Goal: Information Seeking & Learning: Learn about a topic

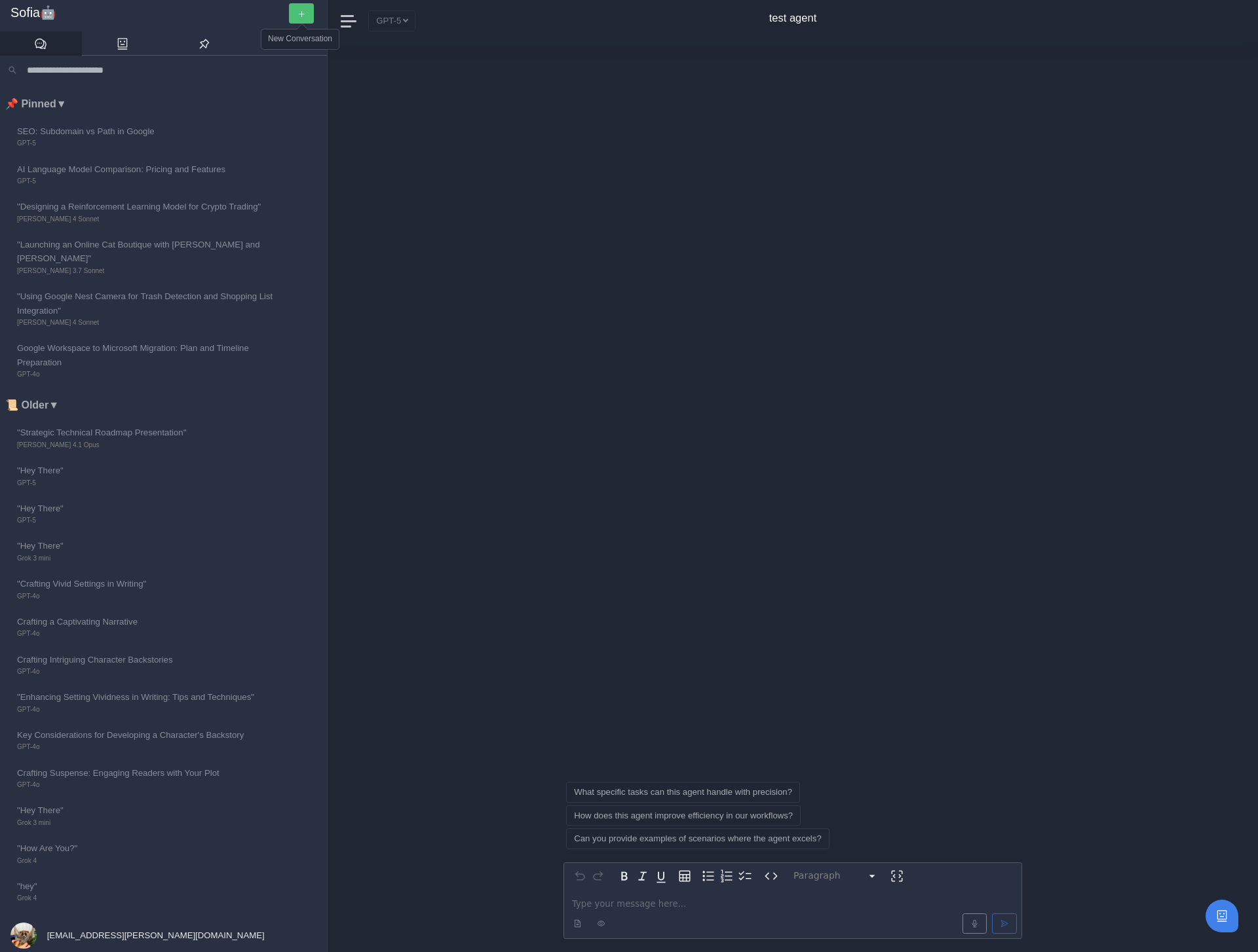
click at [300, 6] on button "button" at bounding box center [301, 14] width 25 height 20
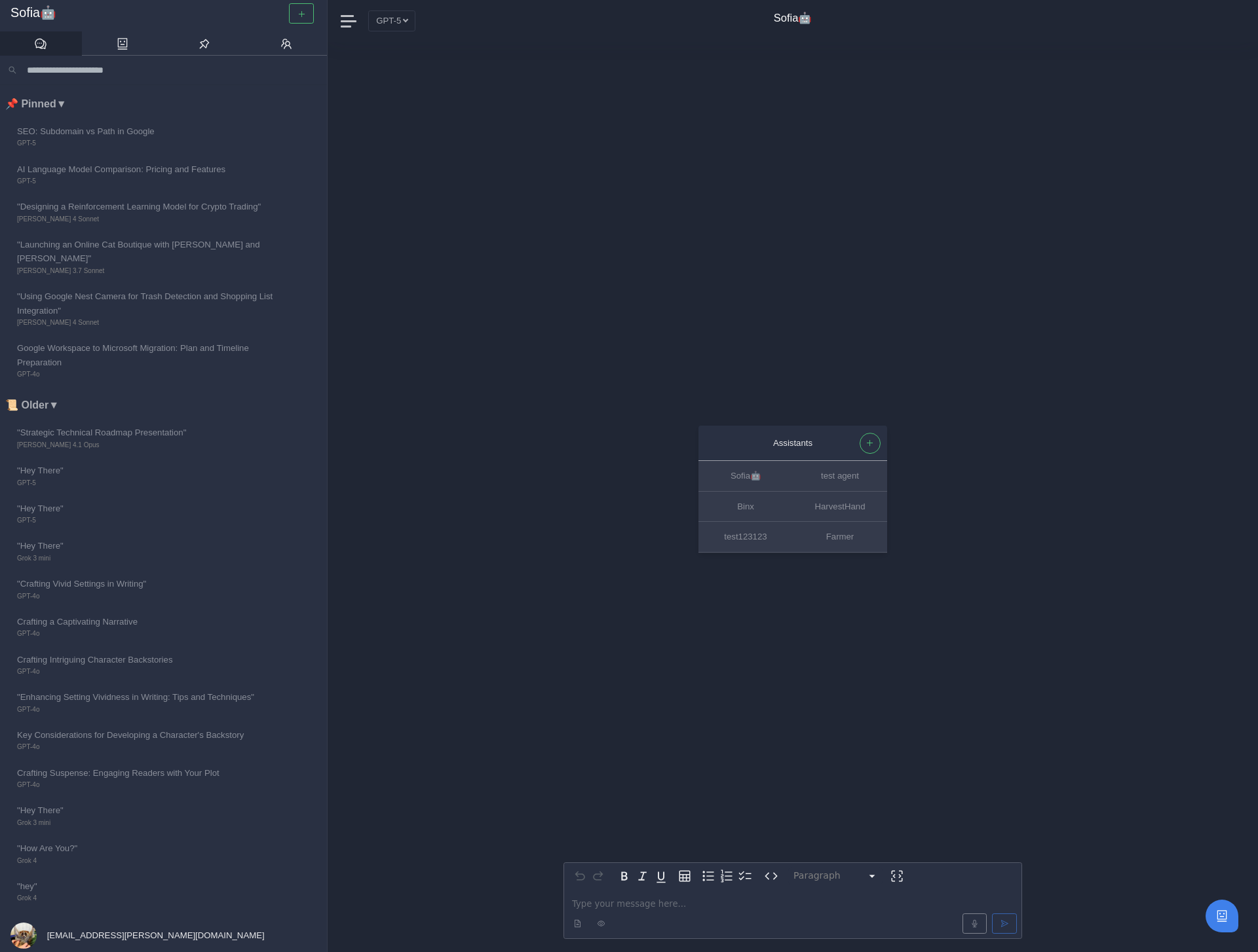
click at [604, 903] on p "editable markdown" at bounding box center [793, 904] width 442 height 14
click at [721, 905] on span "**********" at bounding box center [721, 904] width 298 height 9
click at [687, 906] on span "**********" at bounding box center [793, 896] width 442 height 22
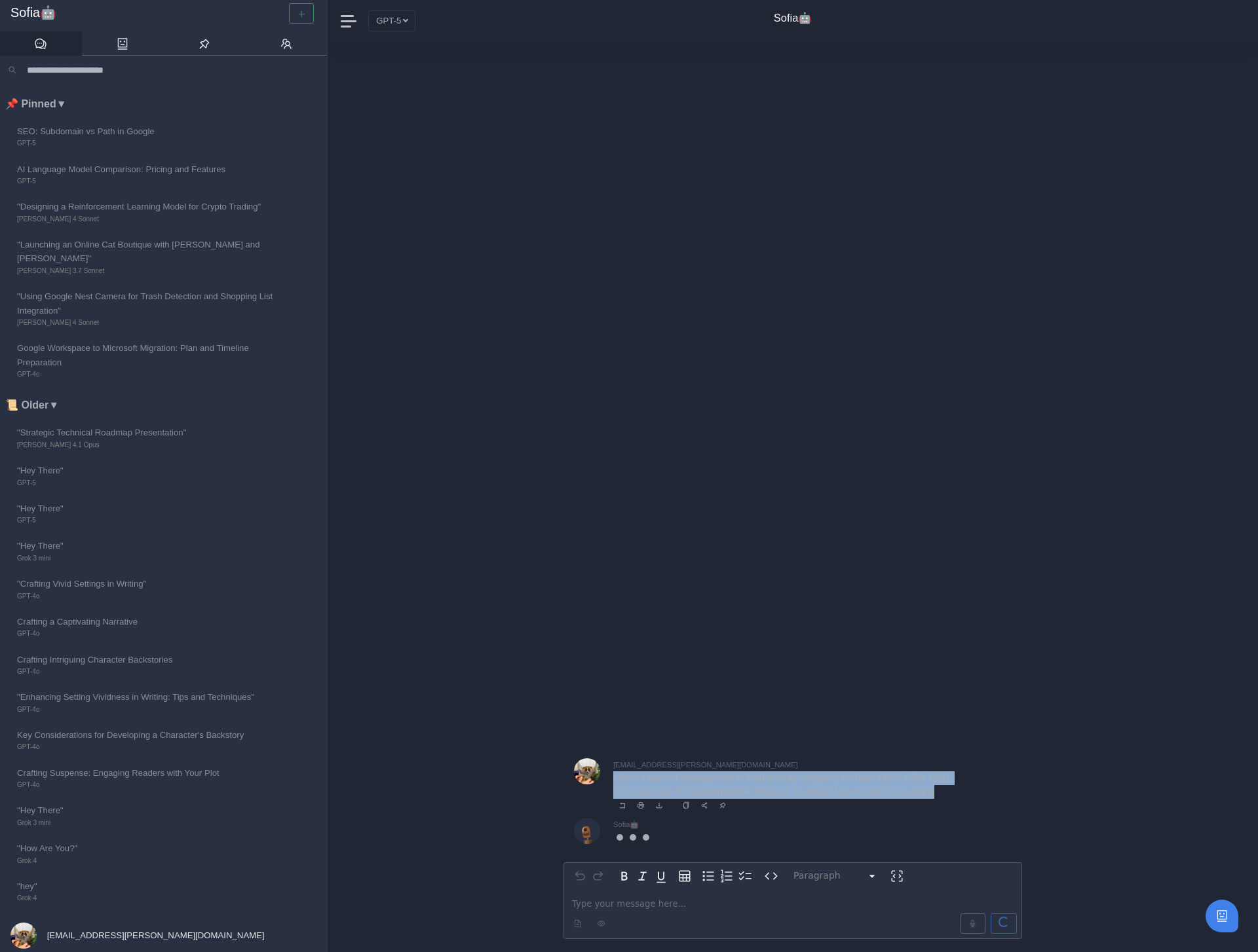
drag, startPoint x: 613, startPoint y: 778, endPoint x: 953, endPoint y: 793, distance: 340.3
click at [953, 793] on p "i have a team of management to lead at saas company. we have CMO, CPO, CRO, CTO…" at bounding box center [787, 785] width 347 height 28
copy p "i have a team of management to lead at saas company. we have CMO, CPO, CRO, CTO…"
click at [873, 478] on div "Paragraph ********* ***** ********* ********* ********* ********* ********* ***…" at bounding box center [792, 497] width 459 height 911
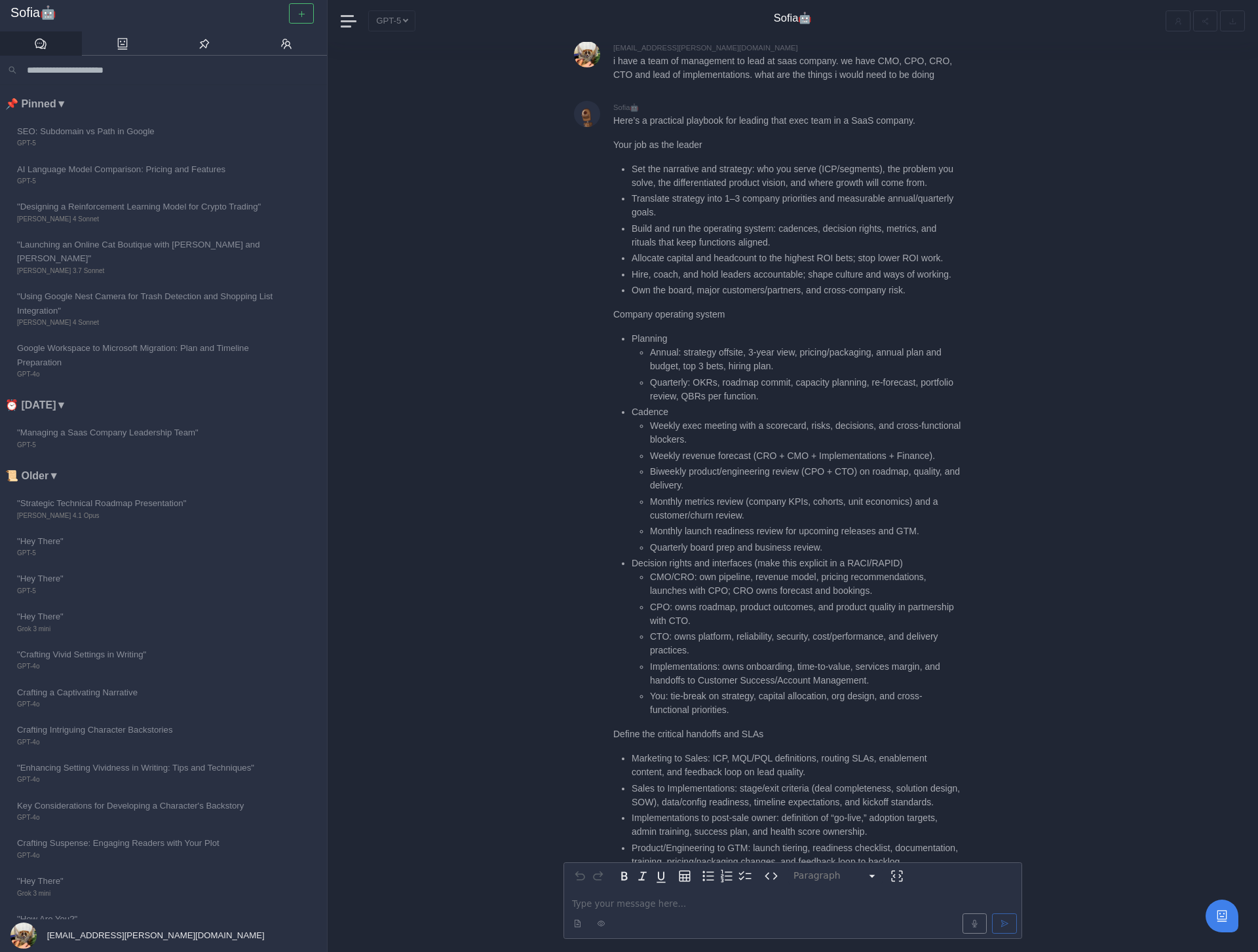
scroll to position [-1296, 0]
drag, startPoint x: 630, startPoint y: 168, endPoint x: 747, endPoint y: 186, distance: 118.4
click at [747, 187] on ul "Set the narrative and strategy: who you serve (ICP/segments), the problem you s…" at bounding box center [787, 230] width 347 height 136
click at [747, 192] on li "Translate strategy into 1–3 company priorities and measurable annual/quarterly …" at bounding box center [796, 206] width 329 height 28
drag, startPoint x: 631, startPoint y: 201, endPoint x: 790, endPoint y: 216, distance: 159.7
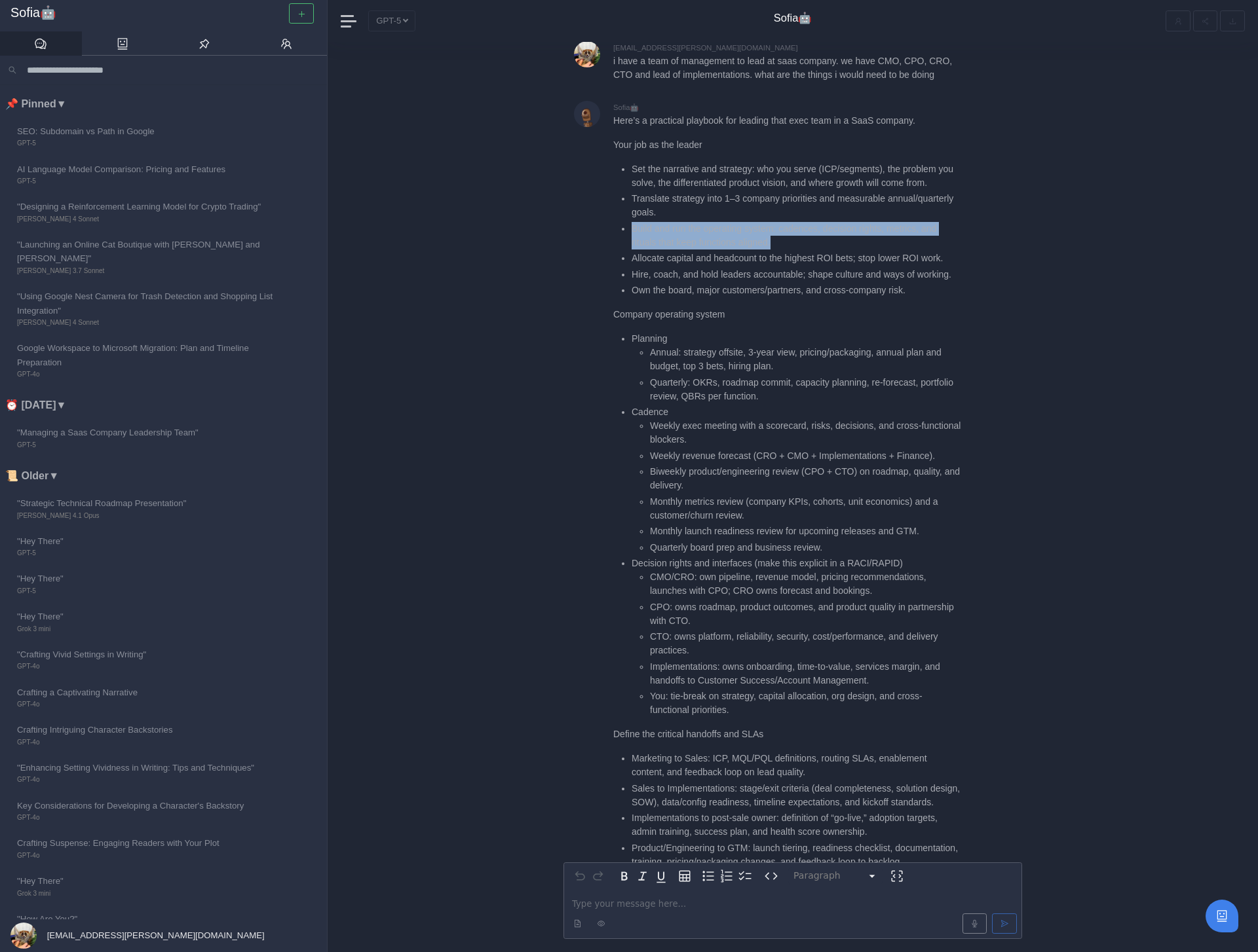
click at [790, 222] on li "Build and run the operating system: cadences, decision rights, metrics, and rit…" at bounding box center [796, 236] width 329 height 28
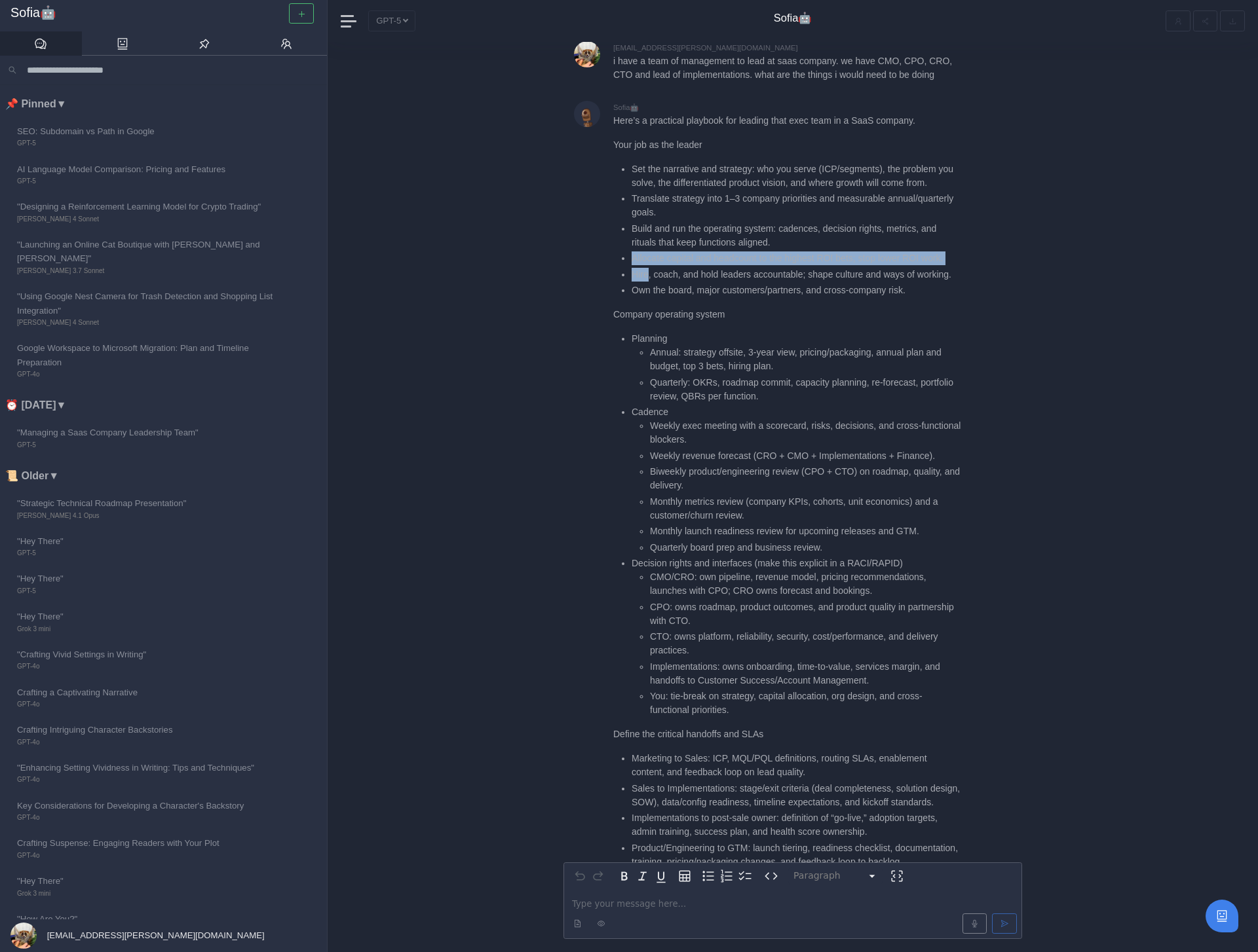
drag, startPoint x: 632, startPoint y: 232, endPoint x: 649, endPoint y: 245, distance: 21.4
click at [649, 245] on ul "Set the narrative and strategy: who you serve (ICP/segments), the problem you s…" at bounding box center [787, 230] width 347 height 136
click at [712, 222] on li "Build and run the operating system: cadences, decision rights, metrics, and rit…" at bounding box center [796, 236] width 329 height 28
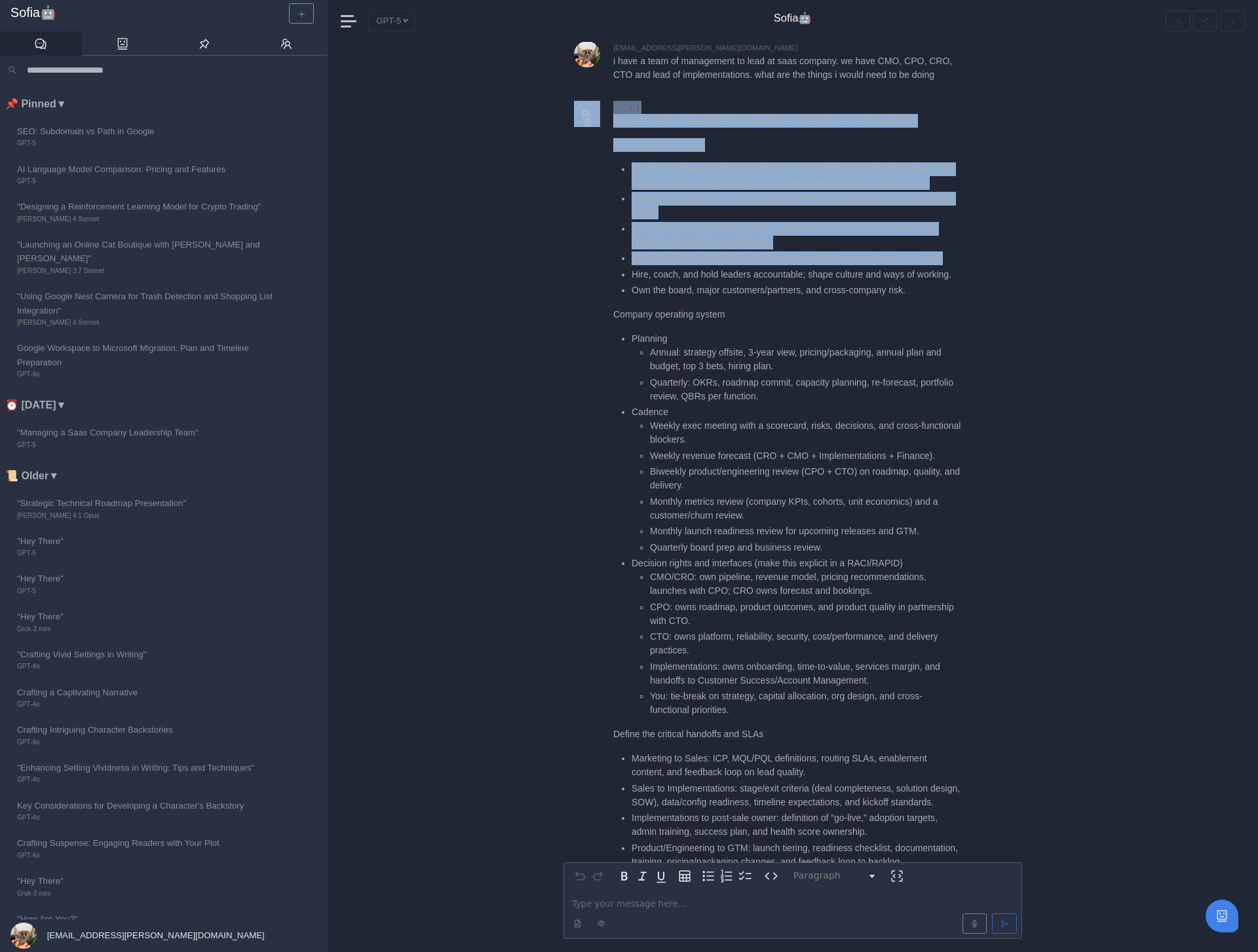
drag, startPoint x: 967, startPoint y: 233, endPoint x: 600, endPoint y: 234, distance: 367.0
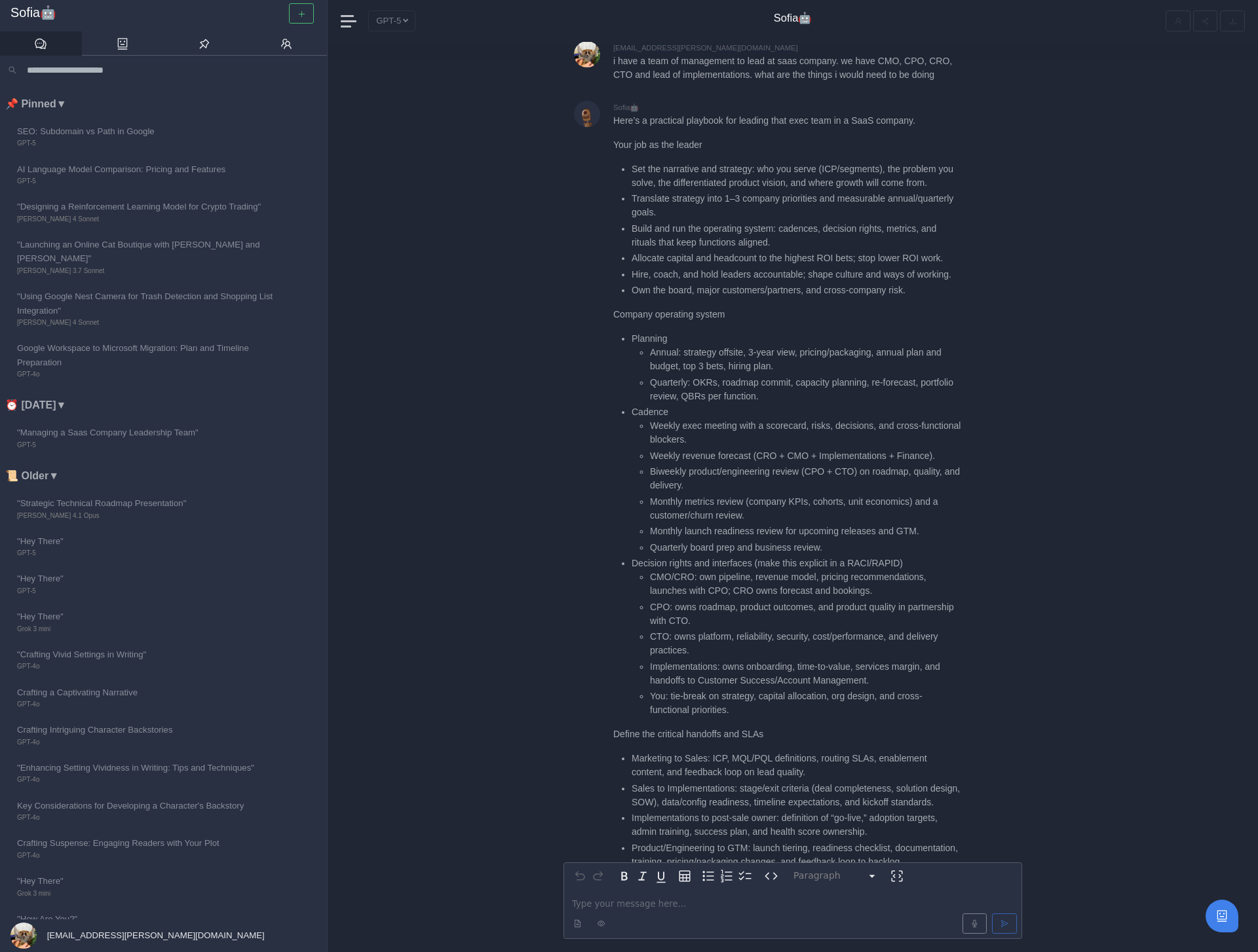
click at [636, 251] on li "Allocate capital and headcount to the highest ROI bets; stop lower ROI work." at bounding box center [796, 258] width 329 height 14
drag, startPoint x: 631, startPoint y: 248, endPoint x: 745, endPoint y: 258, distance: 114.4
click at [745, 268] on li "Hire, coach, and hold leaders accountable; shape culture and ways of working." at bounding box center [796, 274] width 329 height 14
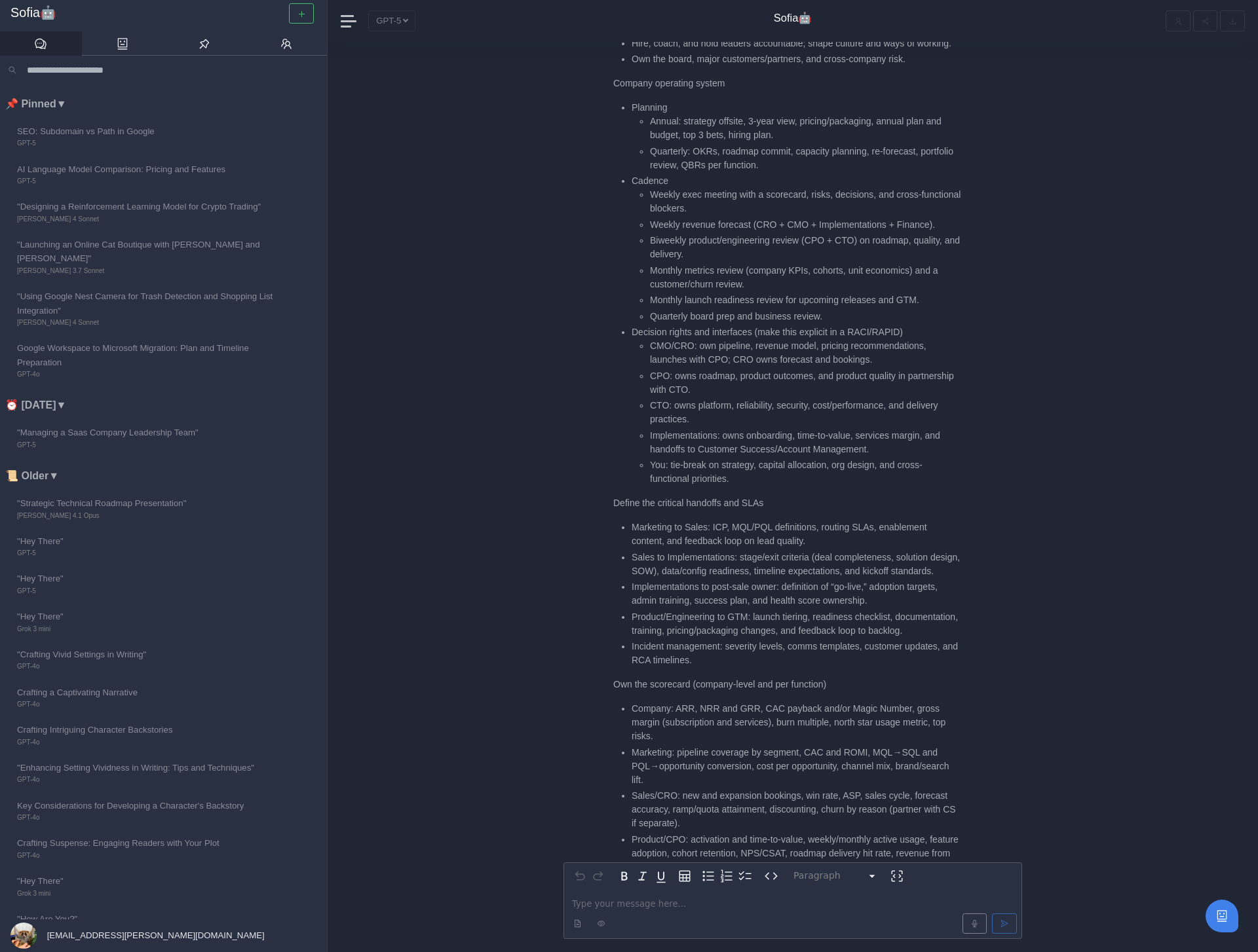
scroll to position [-1044, 0]
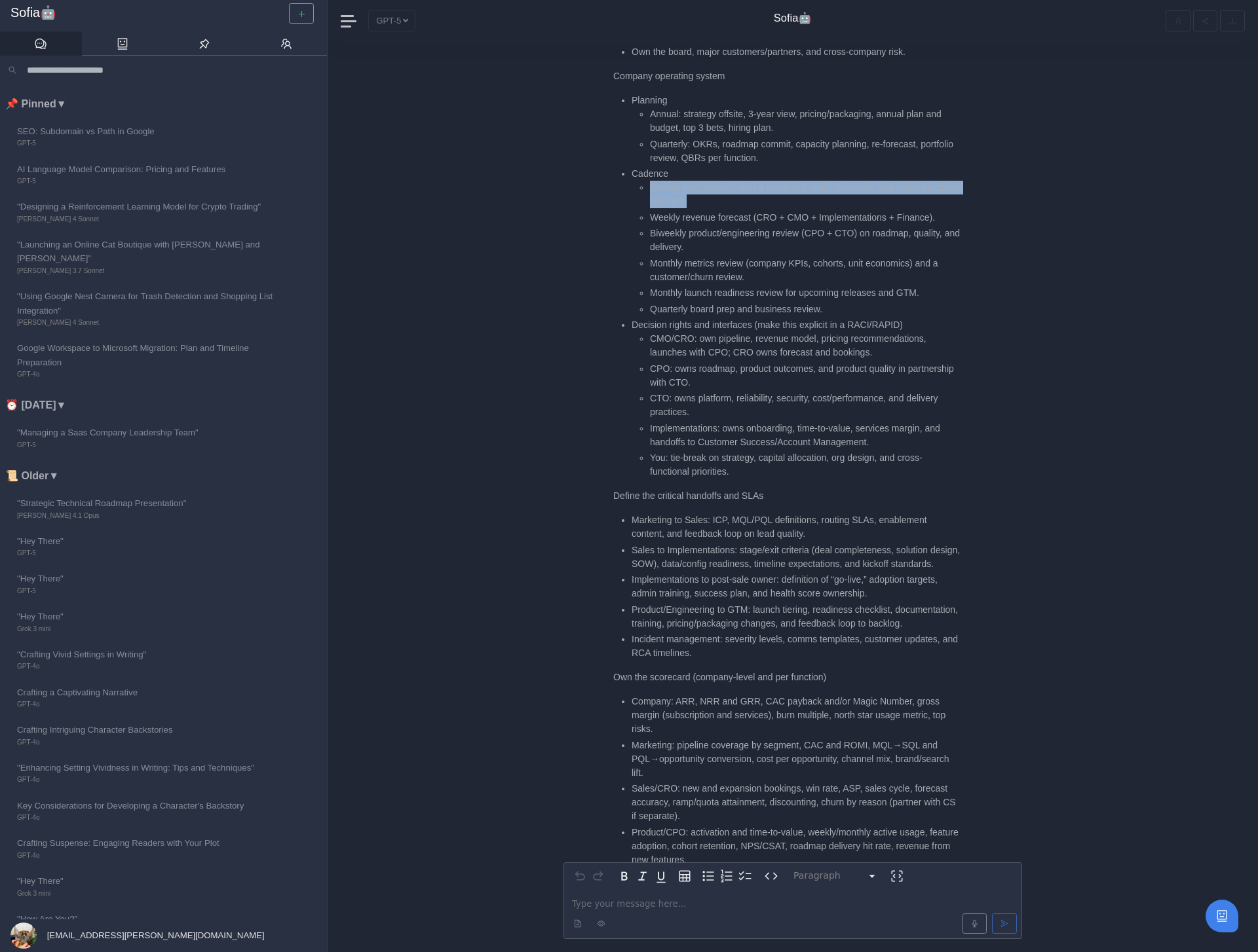
drag, startPoint x: 644, startPoint y: 158, endPoint x: 753, endPoint y: 170, distance: 109.7
click at [754, 181] on ul "Weekly exec meeting with a scorecard, risks, decisions, and cross-functional bl…" at bounding box center [796, 249] width 329 height 136
click at [753, 181] on li "Weekly exec meeting with a scorecard, risks, decisions, and cross-functional bl…" at bounding box center [805, 194] width 310 height 28
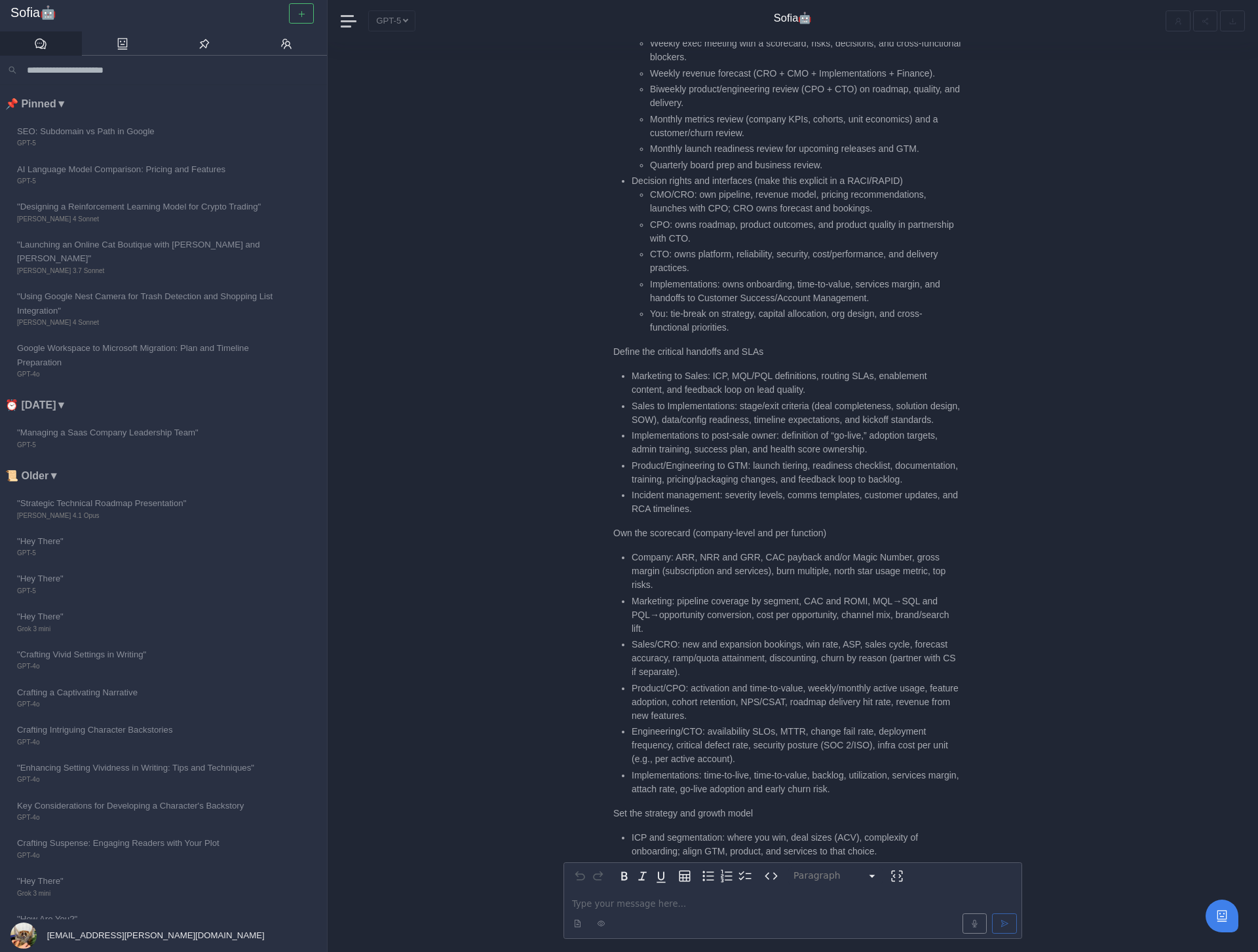
scroll to position [-899, 0]
drag, startPoint x: 699, startPoint y: 165, endPoint x: 899, endPoint y: 179, distance: 200.5
click at [899, 187] on li "CMO/CRO: own pipeline, revenue model, pricing recommendations, launches with CP…" at bounding box center [805, 200] width 310 height 28
drag, startPoint x: 650, startPoint y: 196, endPoint x: 744, endPoint y: 210, distance: 95.0
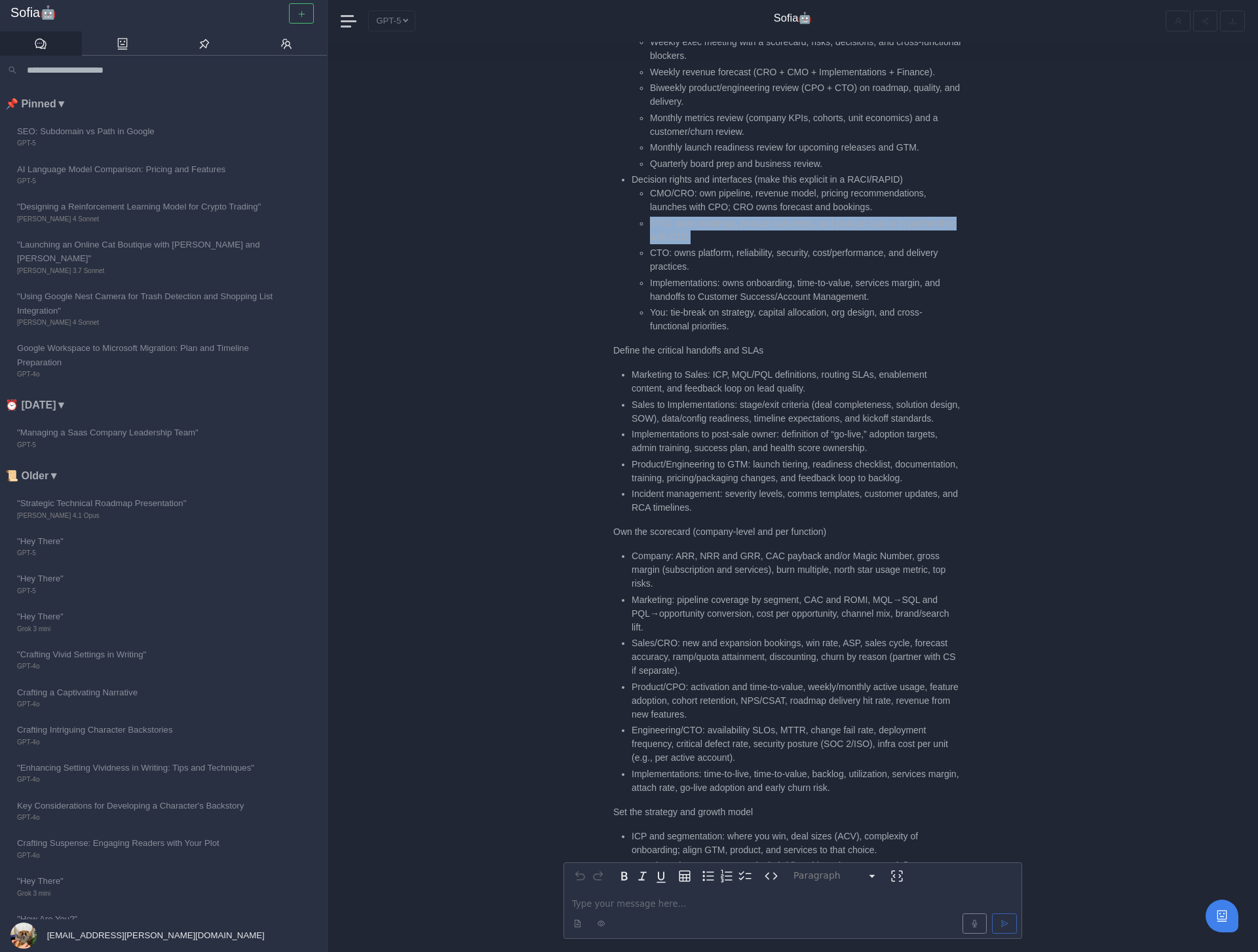
click at [744, 217] on li "CPO: owns roadmap, product outcomes, and product quality in partnership with CT…" at bounding box center [805, 230] width 310 height 28
drag, startPoint x: 756, startPoint y: 210, endPoint x: 651, endPoint y: 198, distance: 105.7
click at [651, 217] on li "CPO: owns roadmap, product outcomes, and product quality in partnership with CT…" at bounding box center [805, 230] width 310 height 28
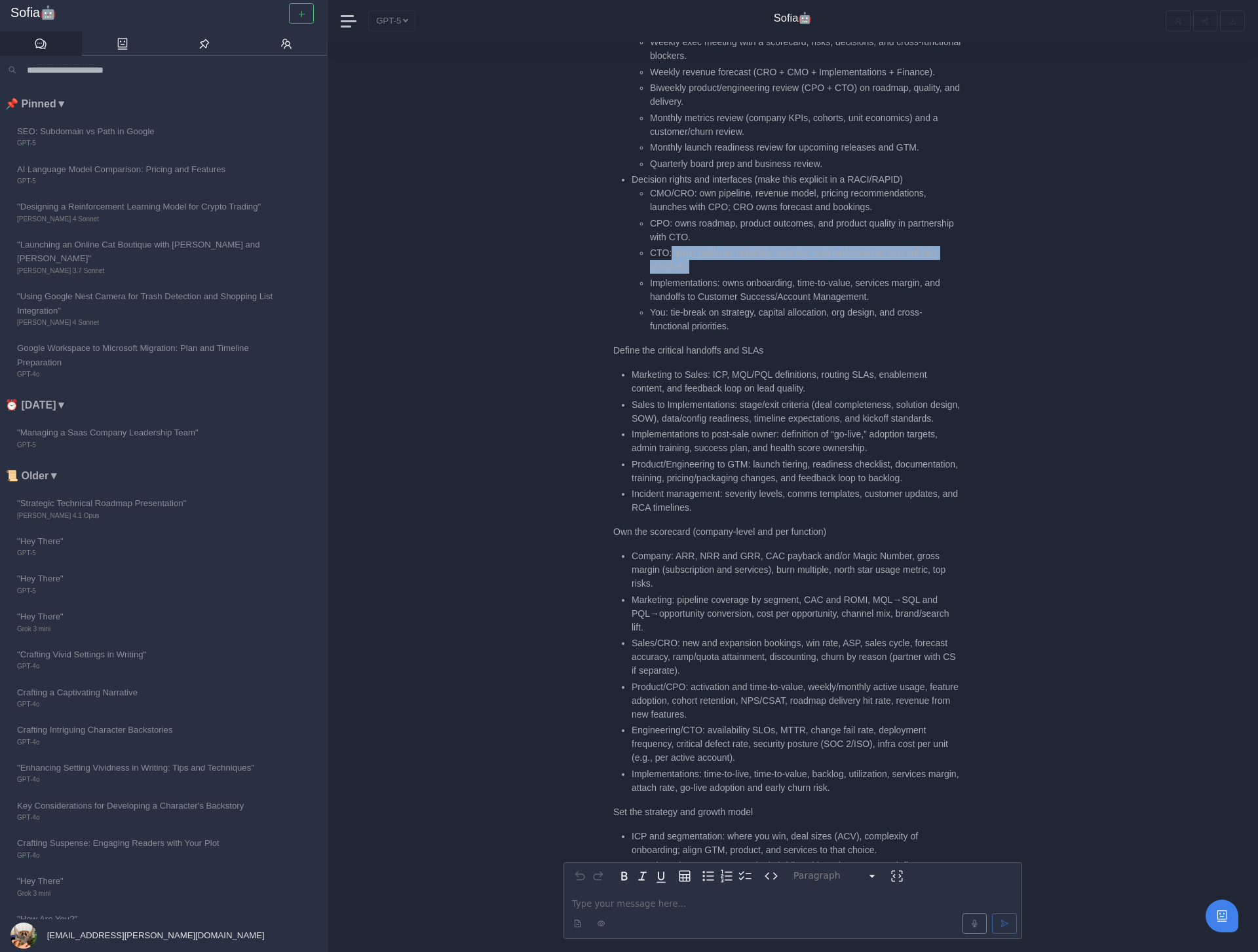
drag, startPoint x: 694, startPoint y: 240, endPoint x: 670, endPoint y: 225, distance: 28.3
click at [670, 246] on li "CTO: owns platform, reliability, security, cost/performance, and delivery pract…" at bounding box center [805, 260] width 310 height 28
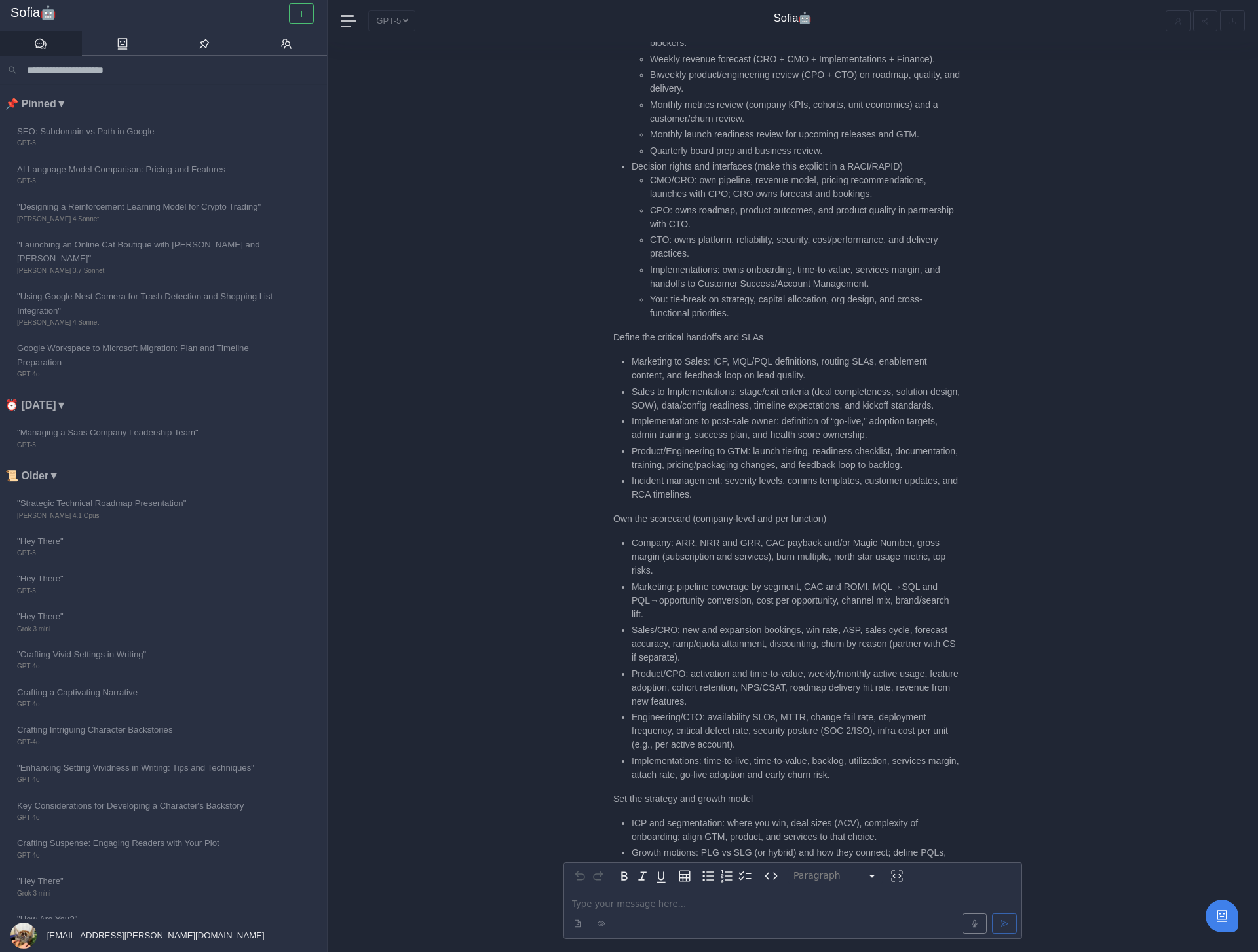
scroll to position [-885, 0]
drag, startPoint x: 666, startPoint y: 268, endPoint x: 755, endPoint y: 286, distance: 90.8
click at [755, 292] on li "You: tie-break on strategy, capital allocation, org design, and cross-functiona…" at bounding box center [805, 306] width 310 height 28
drag, startPoint x: 766, startPoint y: 286, endPoint x: 650, endPoint y: 269, distance: 117.2
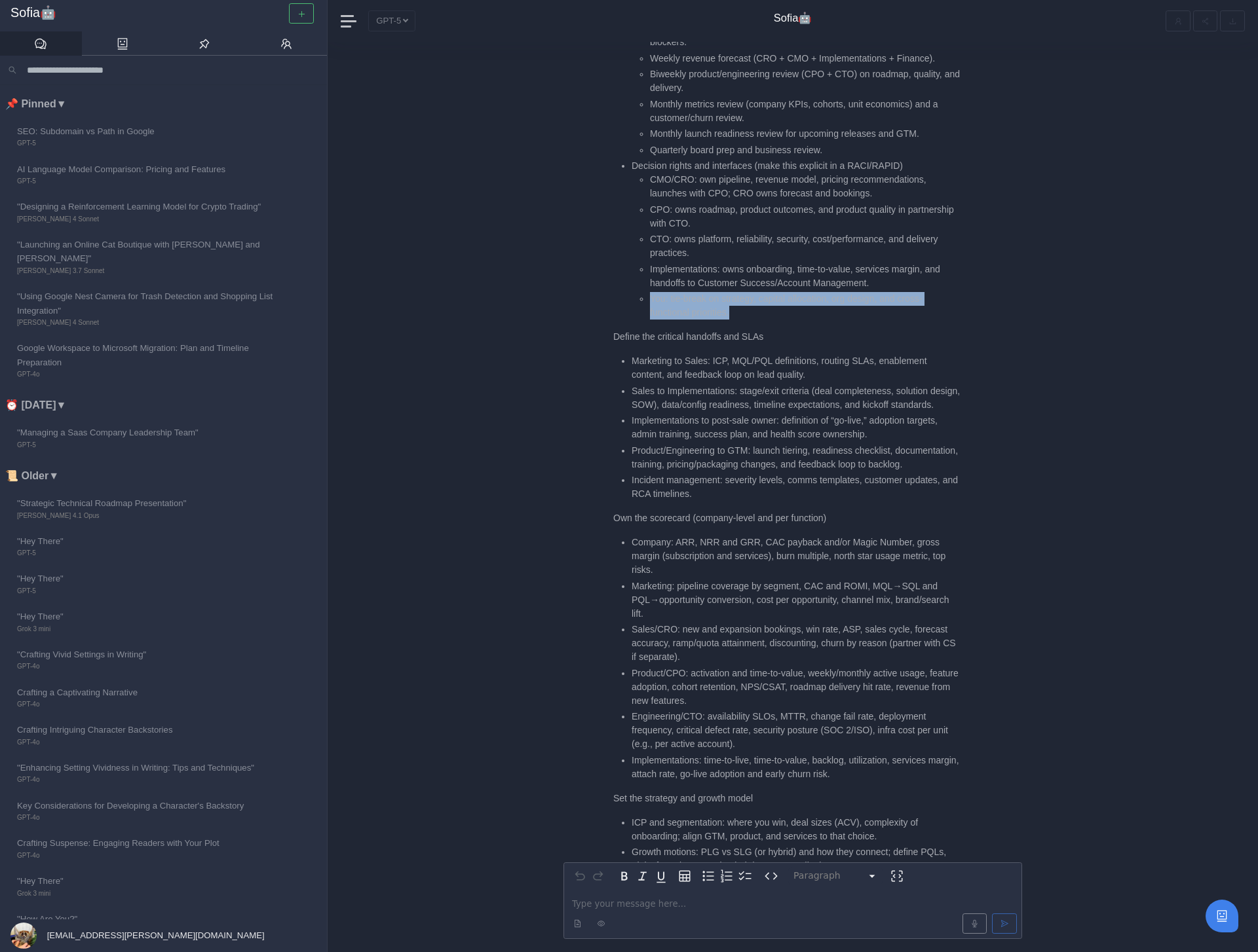
click at [650, 292] on li "You: tie-break on strategy, capital allocation, org design, and cross-functiona…" at bounding box center [805, 306] width 310 height 28
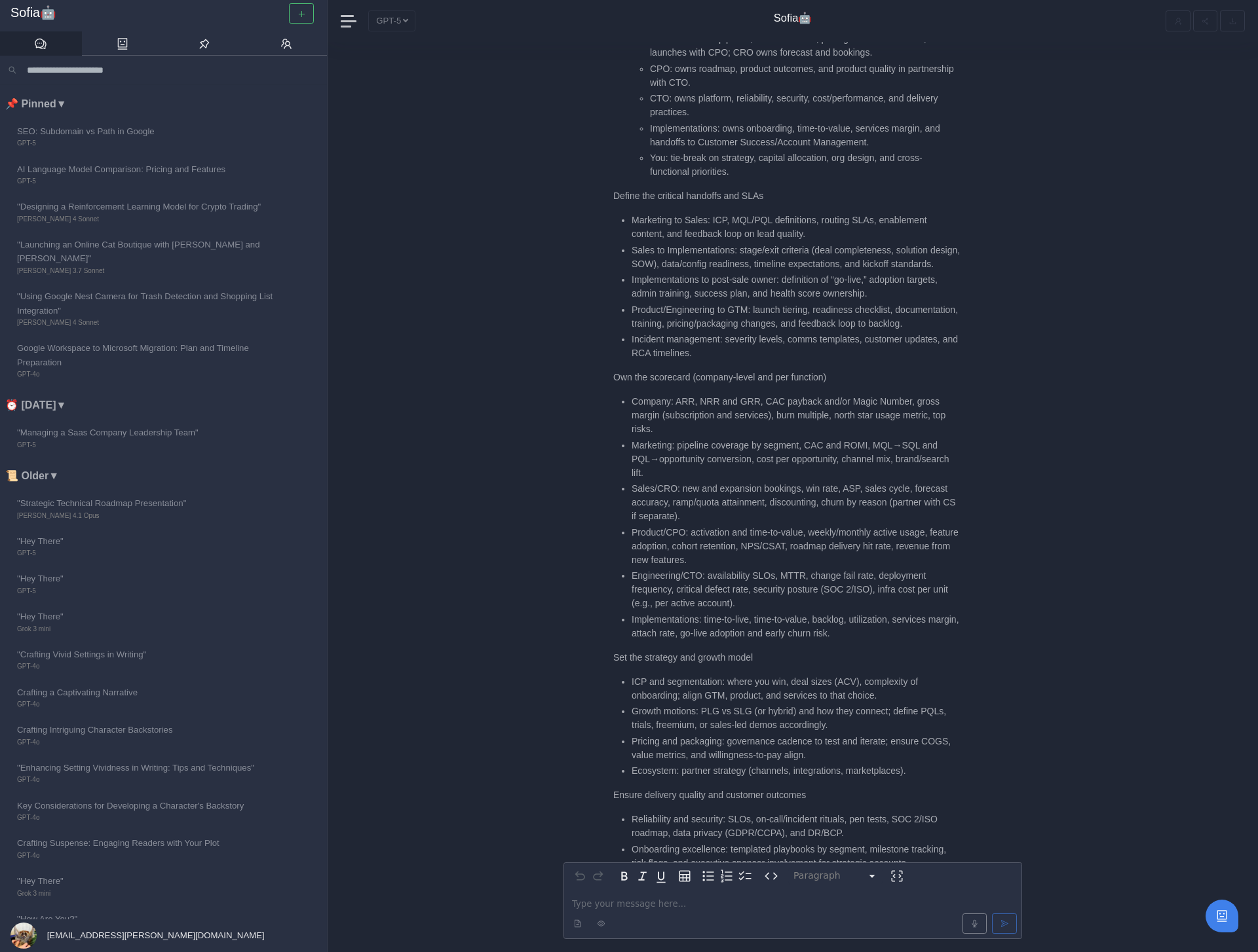
scroll to position [-744, 0]
drag, startPoint x: 614, startPoint y: 378, endPoint x: 751, endPoint y: 383, distance: 137.1
click at [751, 383] on p "Own the scorecard (company-level and per function)" at bounding box center [787, 377] width 347 height 14
drag, startPoint x: 634, startPoint y: 401, endPoint x: 759, endPoint y: 410, distance: 125.3
click at [759, 410] on li "Company: ARR, NRR and GRR, CAC payback and/or Magic Number, gross margin (subsc…" at bounding box center [796, 415] width 329 height 41
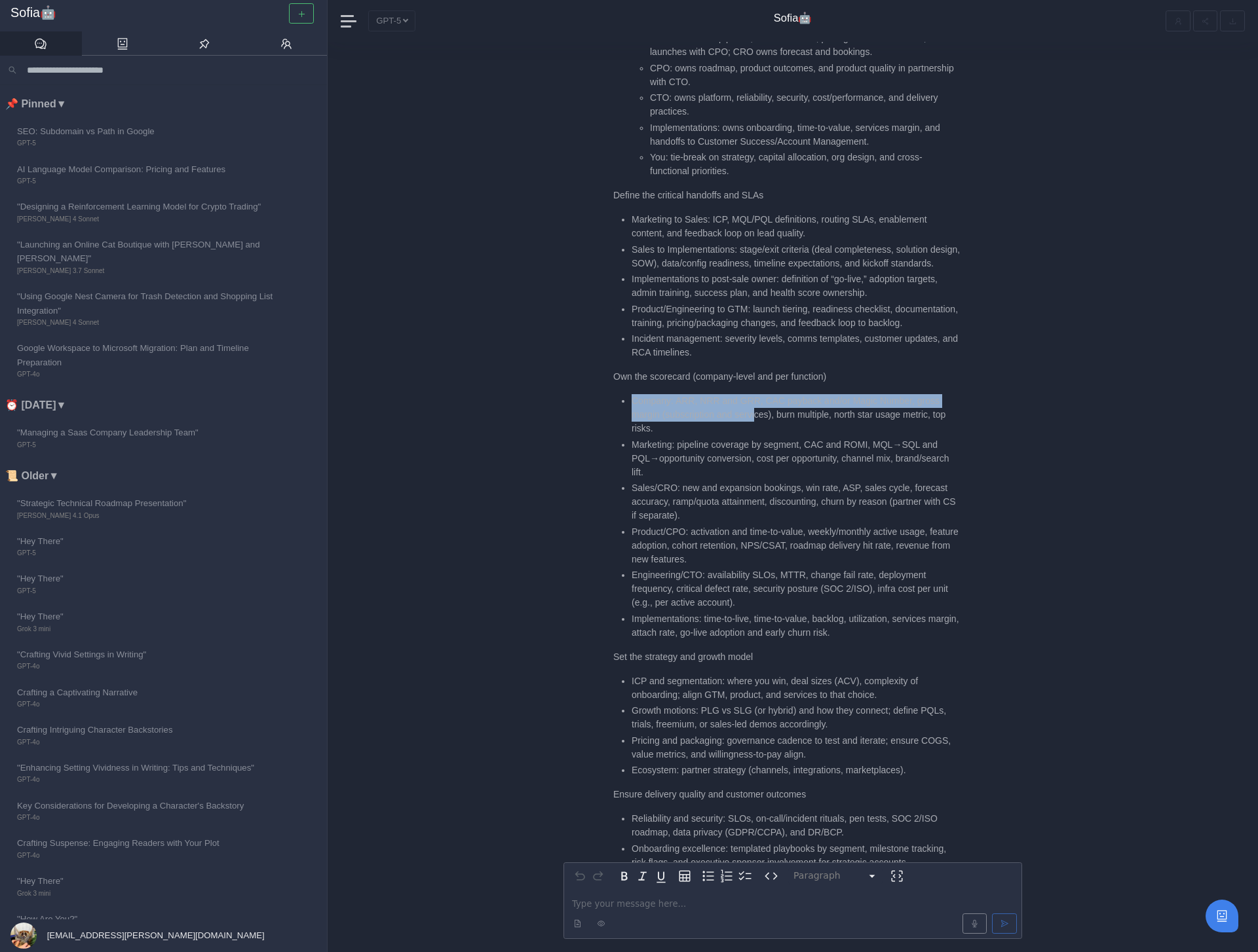
click at [759, 410] on li "Company: ARR, NRR and GRR, CAC payback and/or Magic Number, gross margin (subsc…" at bounding box center [796, 415] width 329 height 41
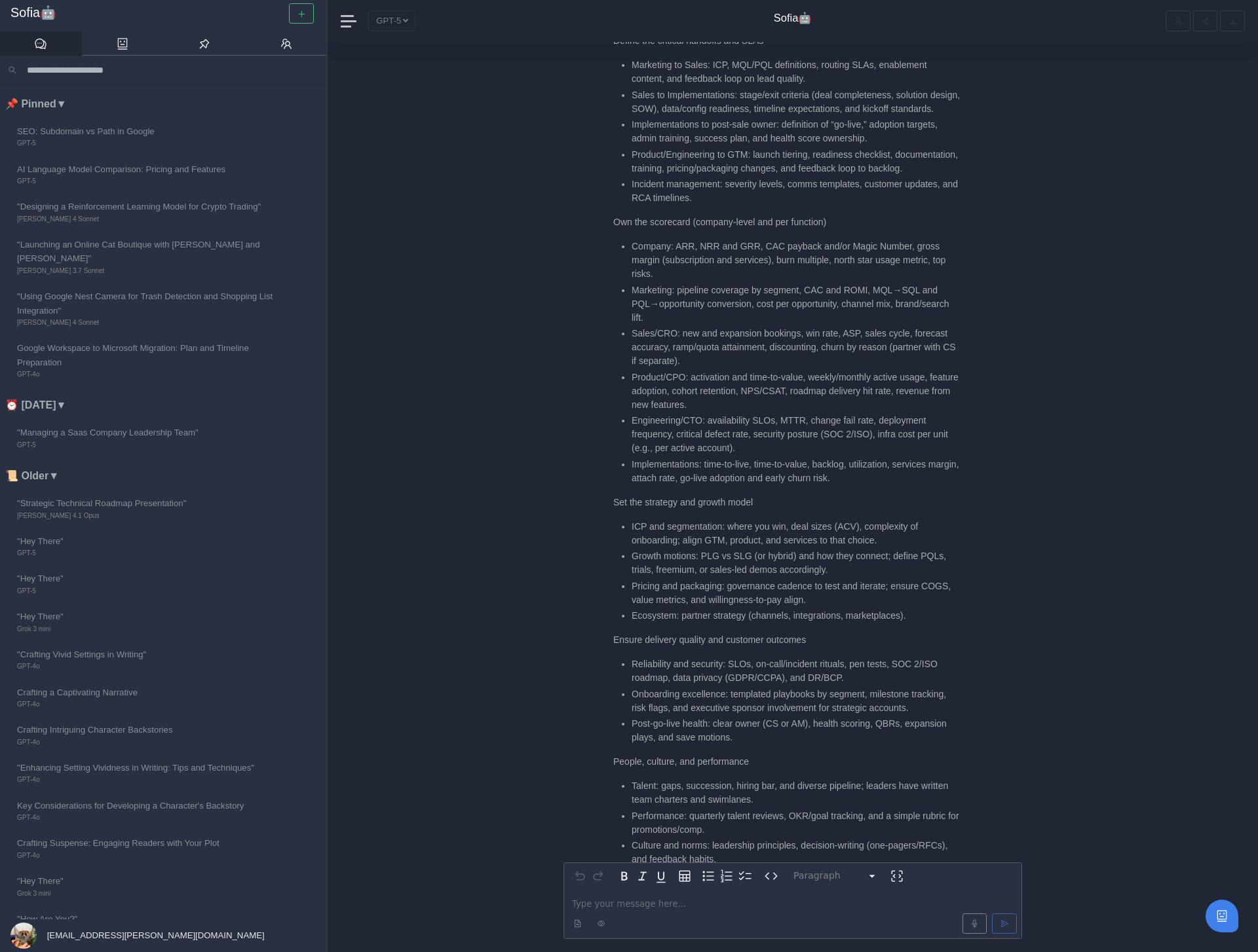
scroll to position [-588, 0]
drag, startPoint x: 690, startPoint y: 290, endPoint x: 722, endPoint y: 315, distance: 40.6
click at [722, 315] on li "Marketing: pipeline coverage by segment, CAC and ROMI, MQL→SQL and PQL→opportun…" at bounding box center [796, 303] width 329 height 41
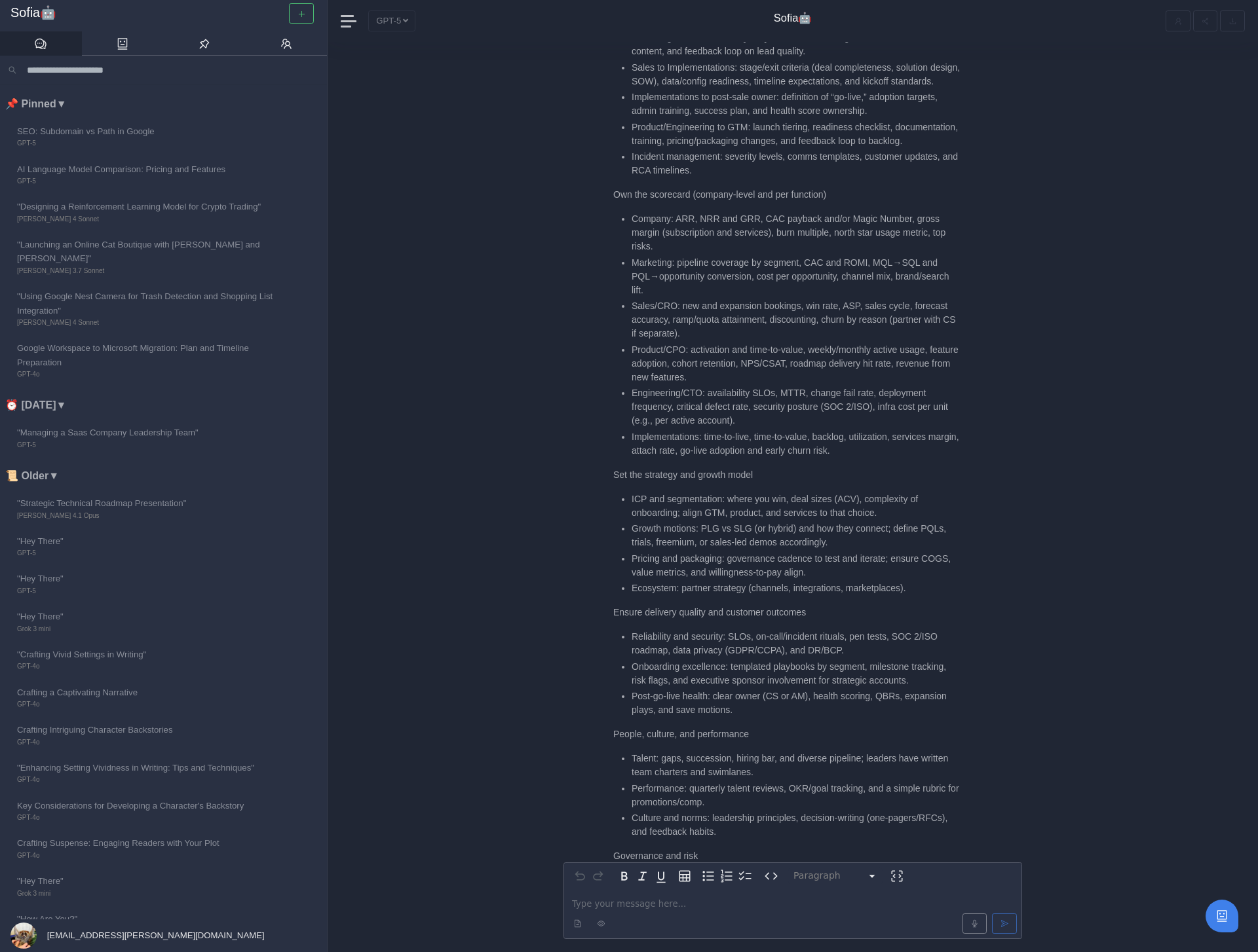
scroll to position [-551, 0]
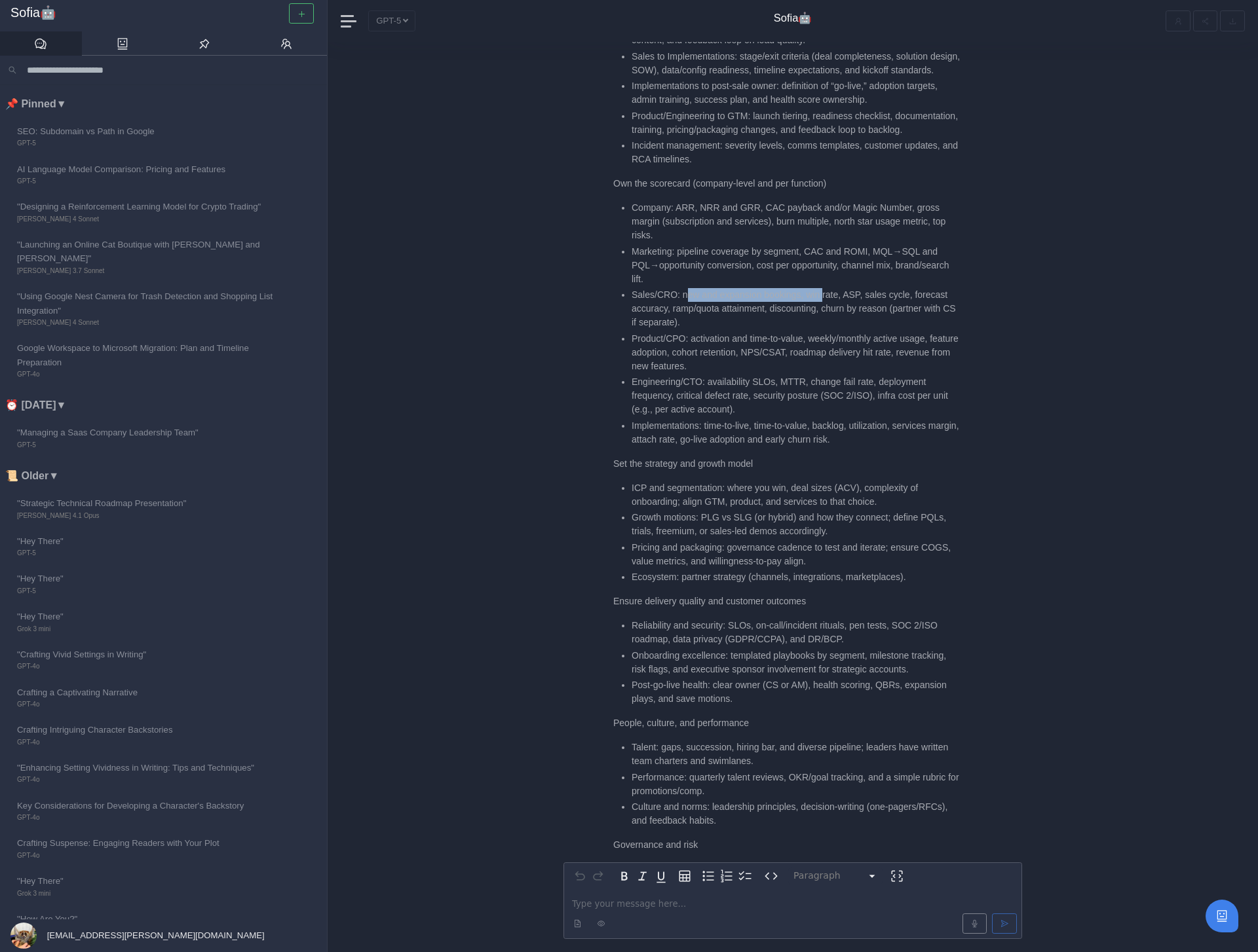
drag, startPoint x: 685, startPoint y: 295, endPoint x: 827, endPoint y: 294, distance: 142.0
click at [827, 295] on li "Sales/CRO: new and expansion bookings, win rate, ASP, sales cycle, forecast acc…" at bounding box center [796, 308] width 329 height 41
click at [827, 294] on li "Sales/CRO: new and expansion bookings, win rate, ASP, sales cycle, forecast acc…" at bounding box center [796, 308] width 329 height 41
drag, startPoint x: 680, startPoint y: 294, endPoint x: 784, endPoint y: 323, distance: 108.0
click at [784, 323] on li "Sales/CRO: new and expansion bookings, win rate, ASP, sales cycle, forecast acc…" at bounding box center [796, 308] width 329 height 41
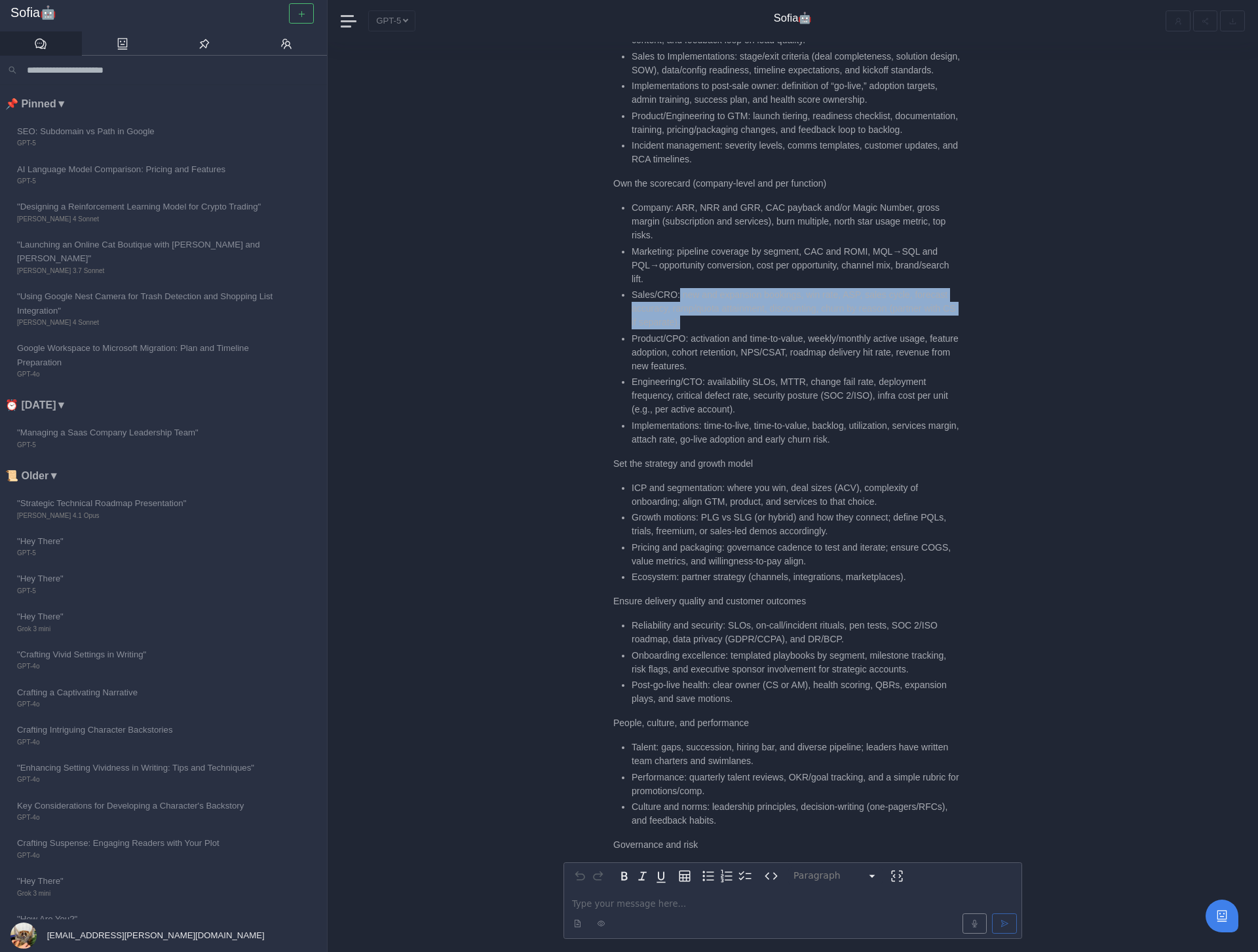
click at [784, 323] on li "Sales/CRO: new and expansion bookings, win rate, ASP, sales cycle, forecast acc…" at bounding box center [796, 308] width 329 height 41
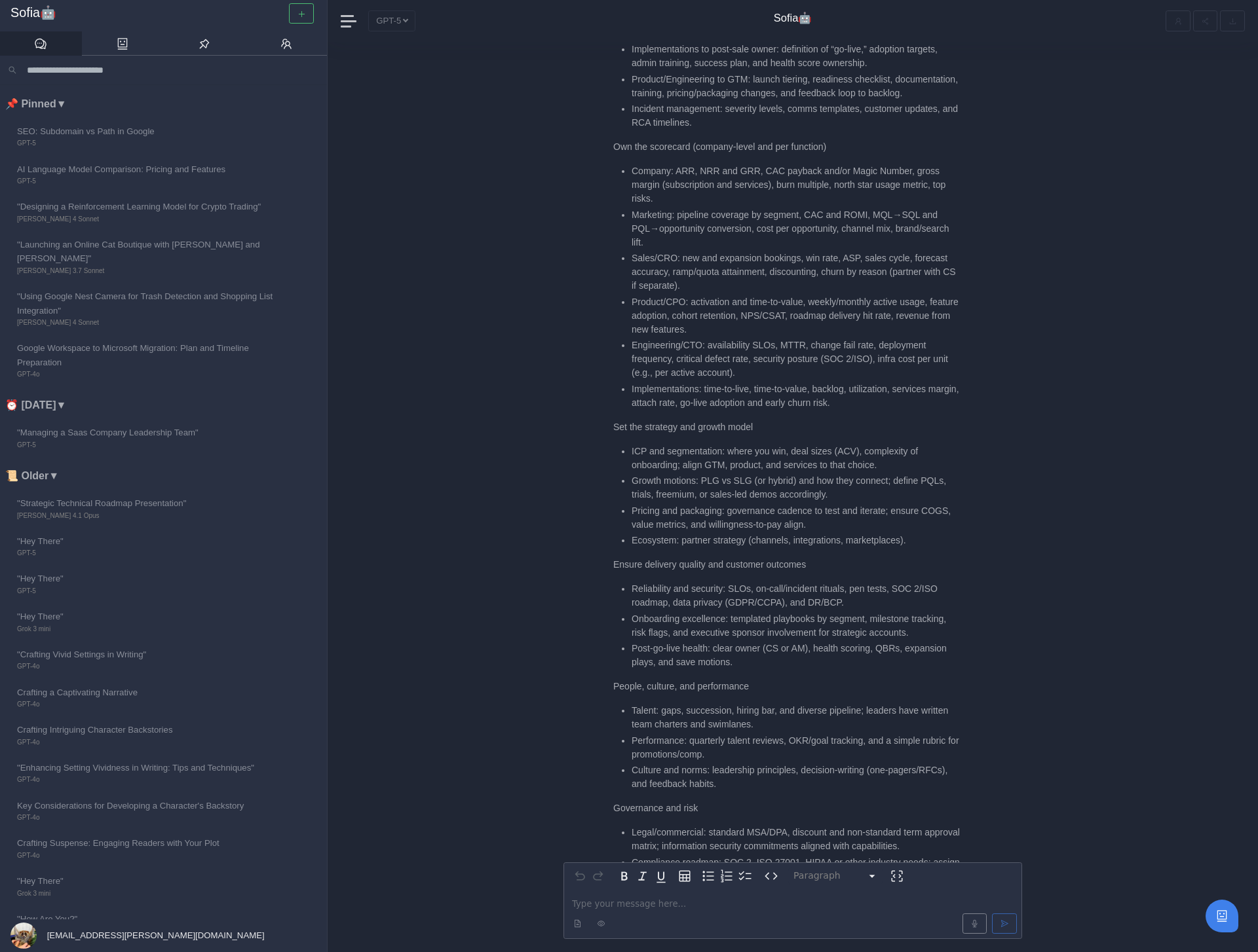
scroll to position [-499, 0]
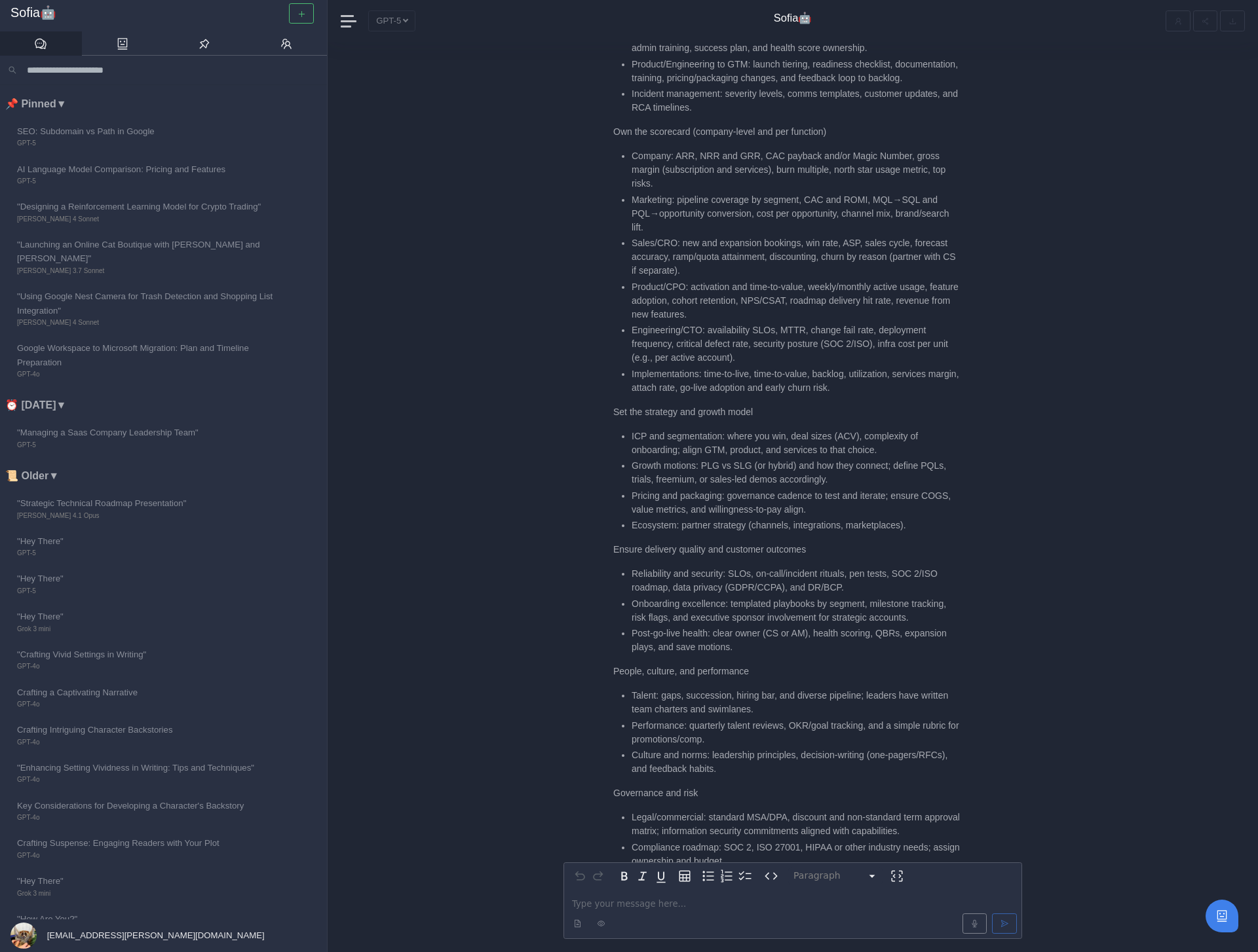
drag, startPoint x: 634, startPoint y: 285, endPoint x: 774, endPoint y: 293, distance: 140.2
click at [774, 293] on li "Product/CPO: activation and time-to-value, weekly/monthly active usage, feature…" at bounding box center [796, 301] width 329 height 41
drag, startPoint x: 635, startPoint y: 288, endPoint x: 774, endPoint y: 318, distance: 142.2
click at [774, 318] on li "Product/CPO: activation and time-to-value, weekly/monthly active usage, feature…" at bounding box center [796, 301] width 329 height 41
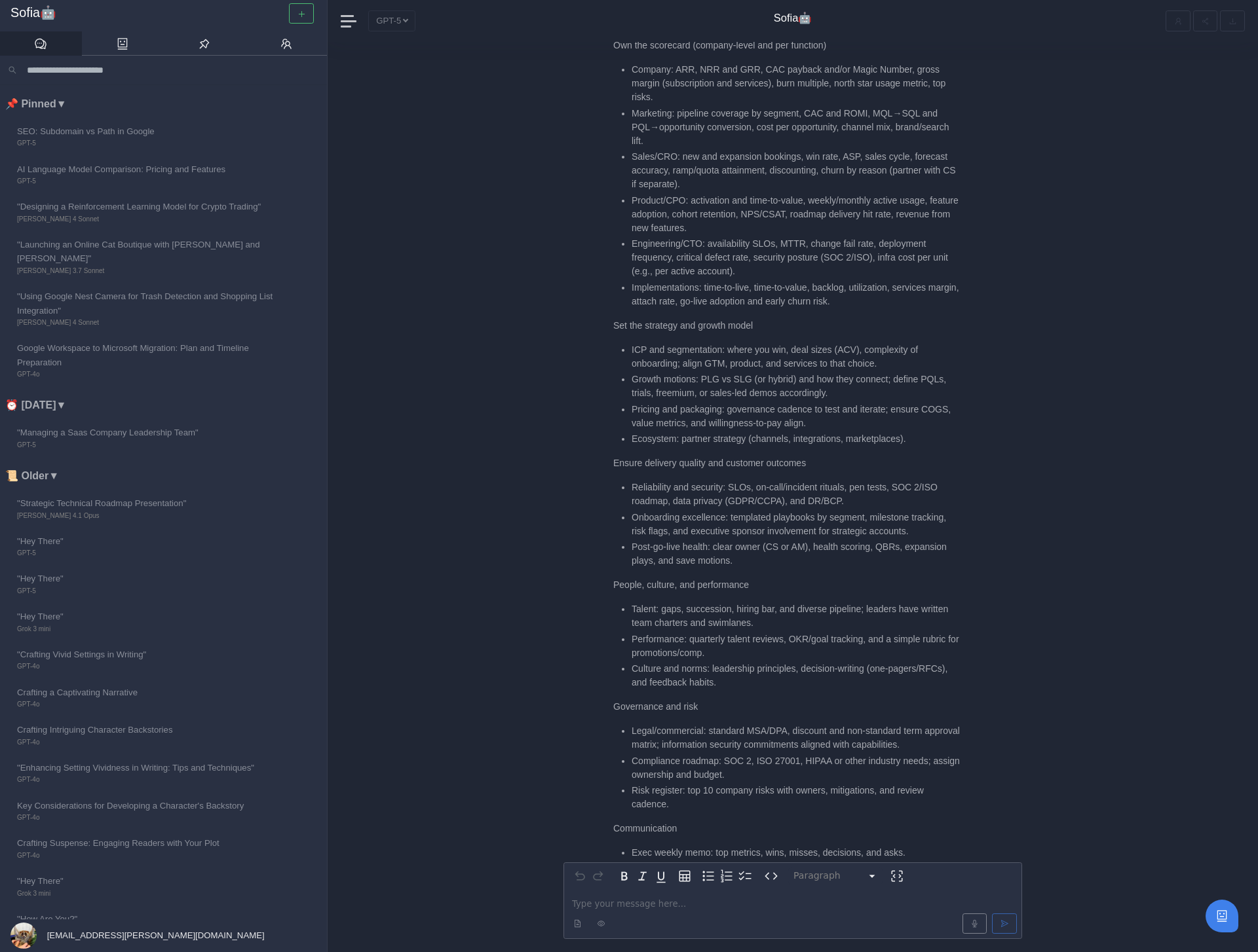
scroll to position [-407, 0]
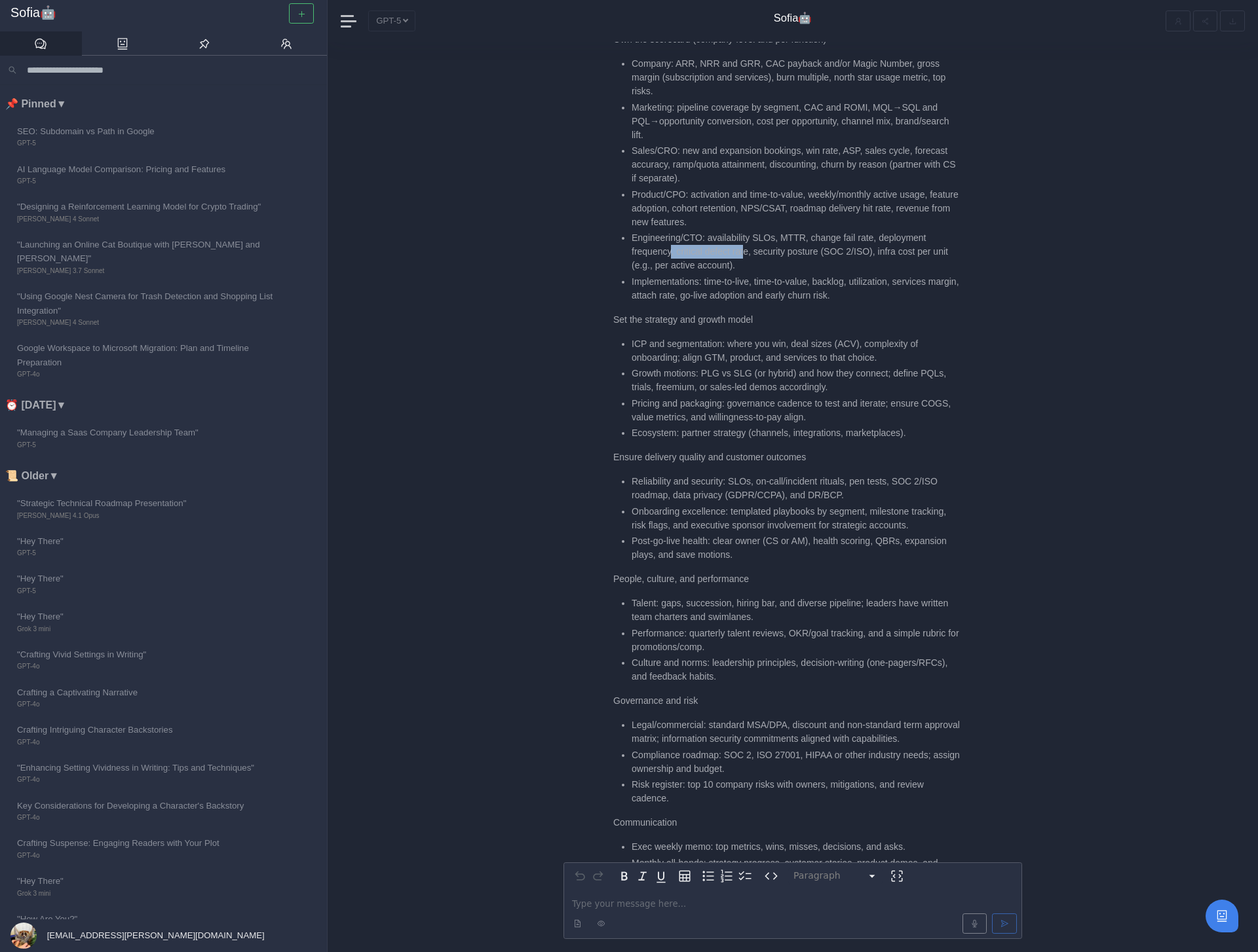
drag, startPoint x: 673, startPoint y: 253, endPoint x: 751, endPoint y: 254, distance: 78.0
click at [751, 254] on li "Engineering/CTO: availability SLOs, MTTR, change fail rate, deployment frequenc…" at bounding box center [796, 251] width 329 height 41
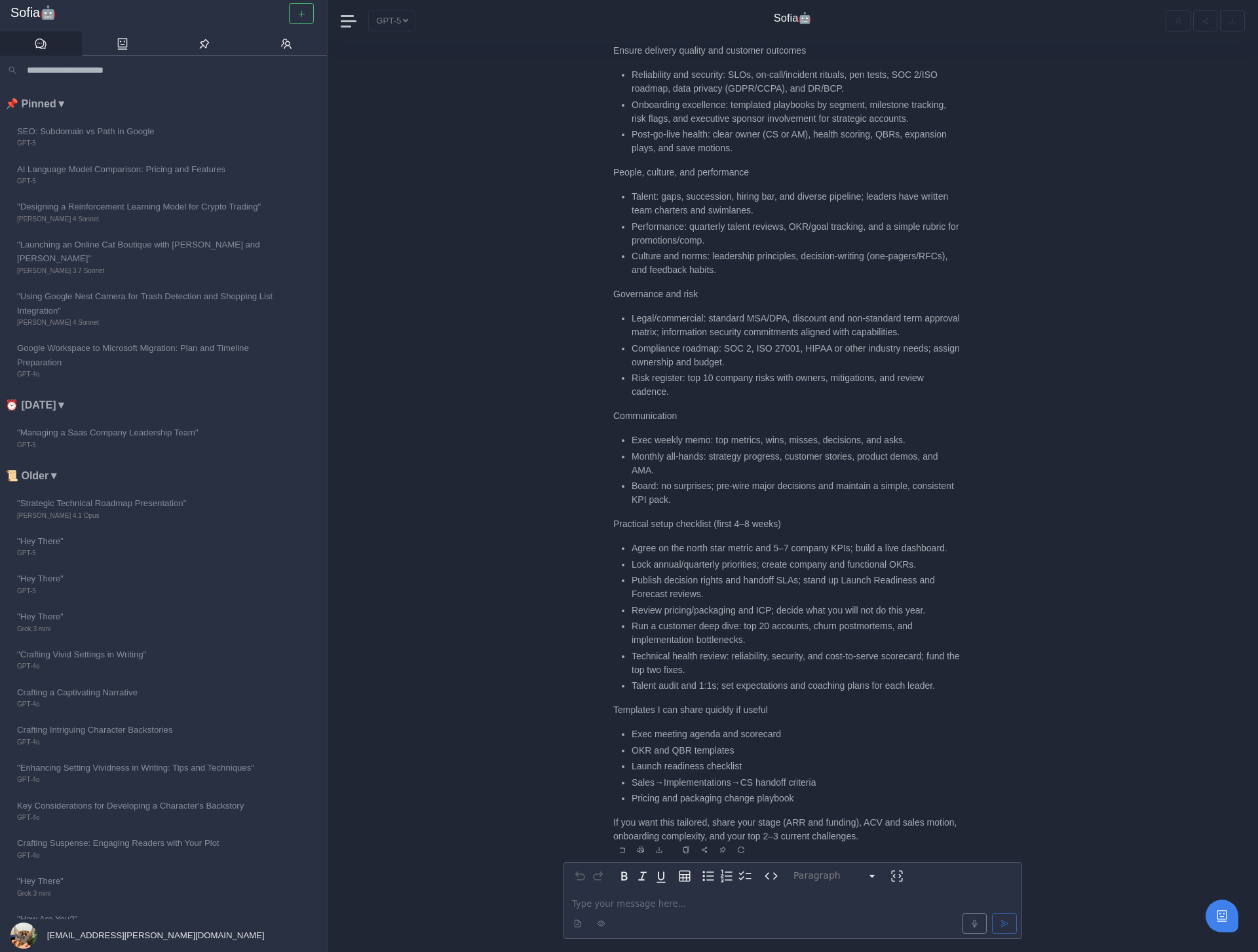
scroll to position [1, 0]
drag, startPoint x: 632, startPoint y: 441, endPoint x: 660, endPoint y: 462, distance: 35.0
click at [660, 463] on ul "Exec weekly memo: top metrics, wins, misses, decisions, and asks. Monthly all-h…" at bounding box center [787, 469] width 347 height 73
click at [687, 462] on li "Monthly all-hands: strategy progress, customer stories, product demos, and AMA." at bounding box center [796, 462] width 329 height 28
drag, startPoint x: 632, startPoint y: 456, endPoint x: 686, endPoint y: 469, distance: 55.5
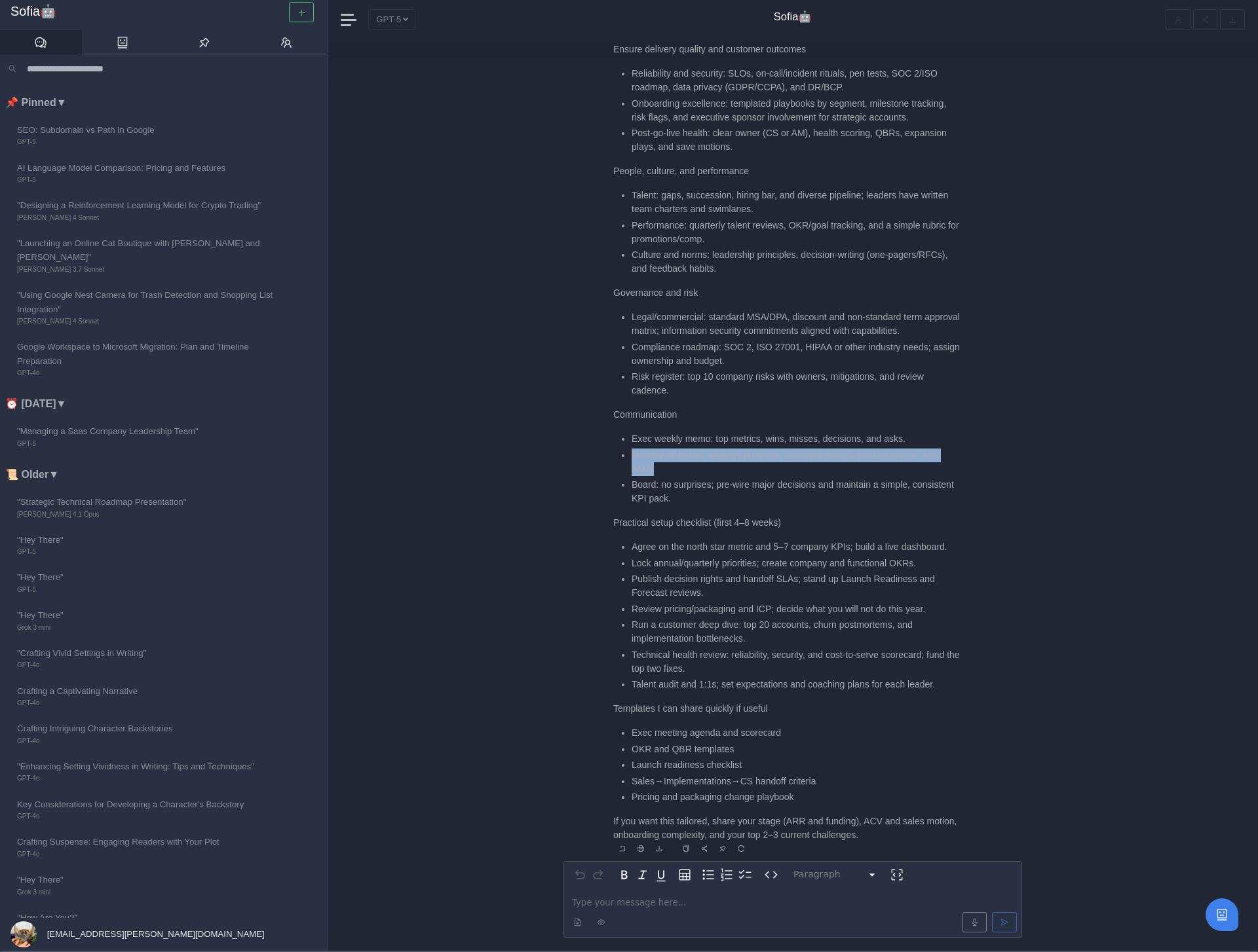
click at [686, 469] on li "Monthly all-hands: strategy progress, customer stories, product demos, and AMA." at bounding box center [796, 462] width 329 height 28
click at [738, 767] on li "Launch readiness checklist" at bounding box center [796, 765] width 329 height 14
